Goal: Information Seeking & Learning: Learn about a topic

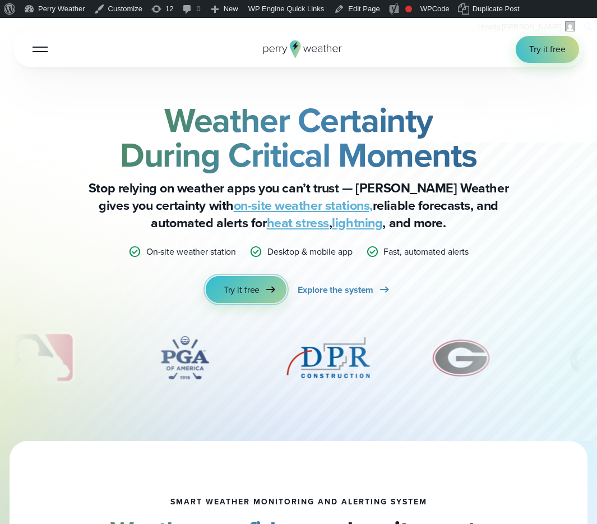
click at [246, 281] on link "Try it free" at bounding box center [246, 289] width 81 height 27
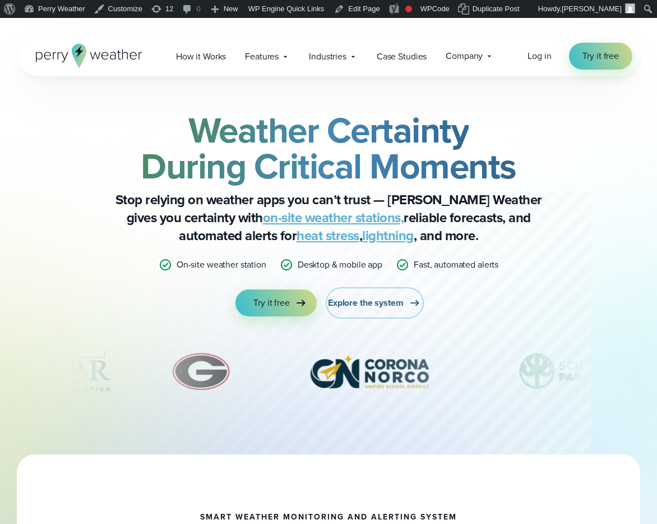
click at [368, 300] on span "Explore the system" at bounding box center [366, 302] width 76 height 13
